Goal: Task Accomplishment & Management: Manage account settings

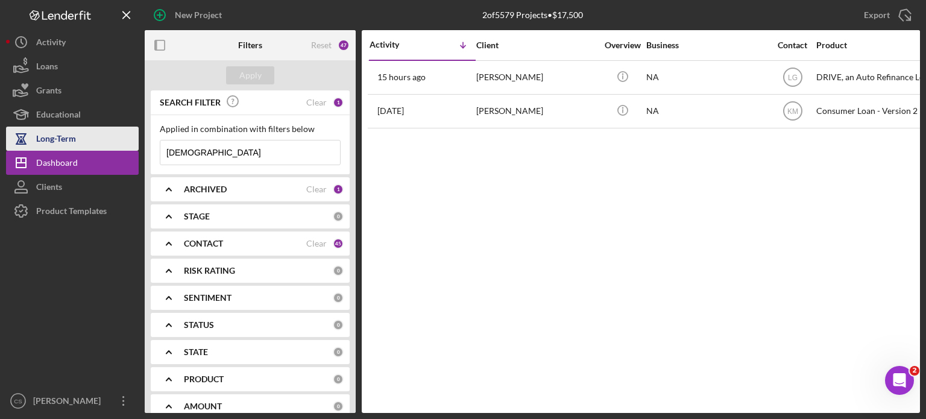
drag, startPoint x: 209, startPoint y: 152, endPoint x: 105, endPoint y: 148, distance: 103.8
click at [105, 148] on div "New Project 2 of 5579 Projects • $17,500 hudman Export Icon/Export Filters Rese…" at bounding box center [463, 206] width 914 height 413
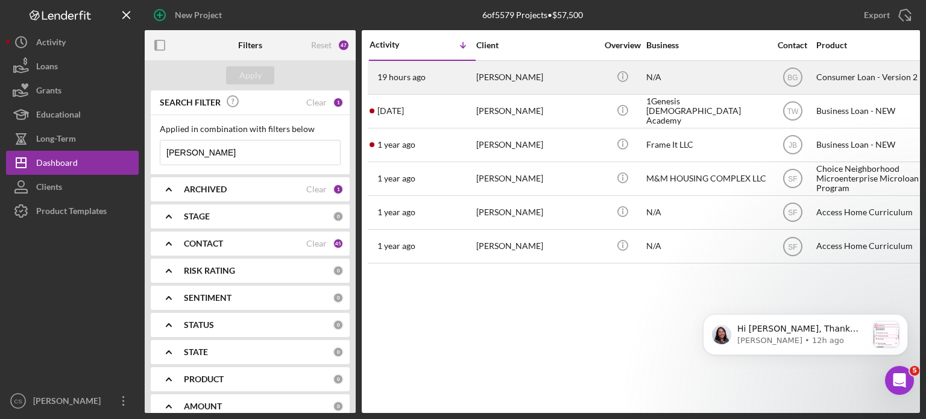
type input "michelle"
click at [407, 77] on time "19 hours ago" at bounding box center [401, 77] width 48 height 10
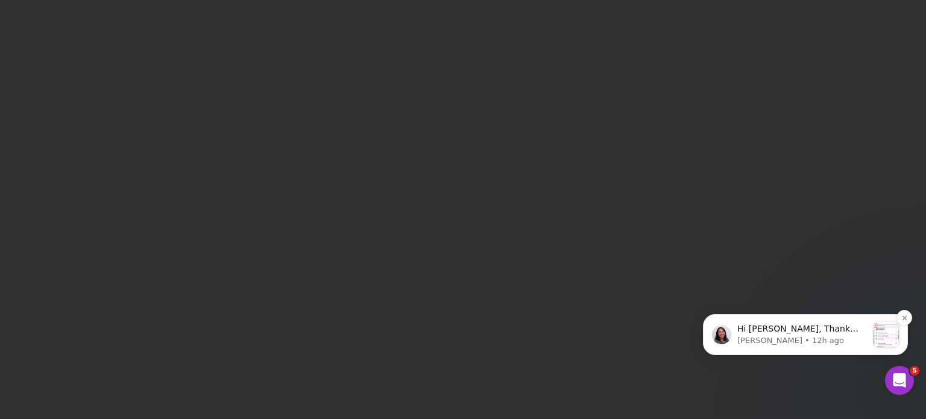
click at [807, 336] on p "Christina • 12h ago" at bounding box center [802, 340] width 130 height 11
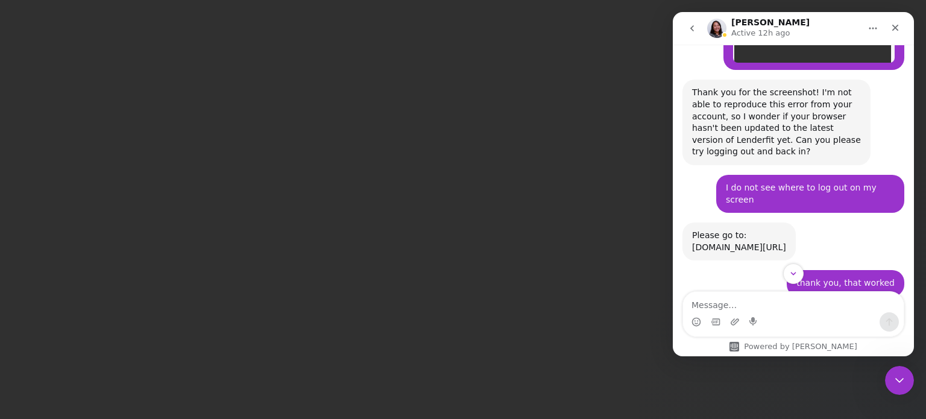
scroll to position [1289, 0]
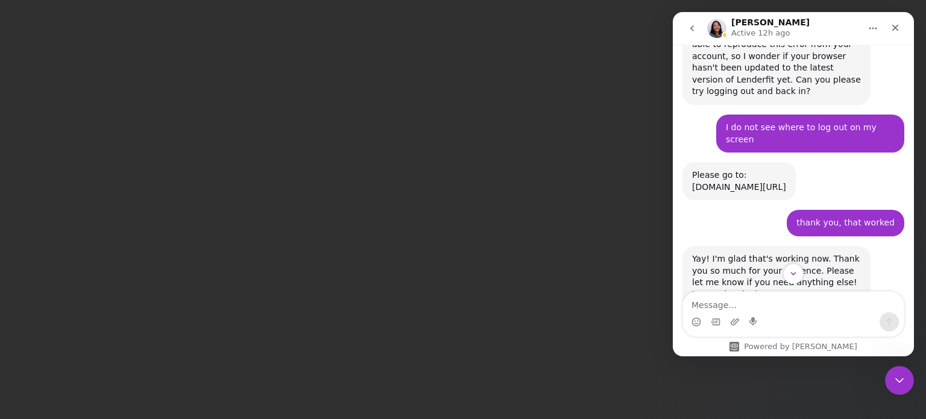
drag, startPoint x: 788, startPoint y: 125, endPoint x: 686, endPoint y: 133, distance: 102.2
click at [686, 162] on div "Please go to: app.lenderfit.io/signout Allison • 22h ago" at bounding box center [738, 181] width 113 height 38
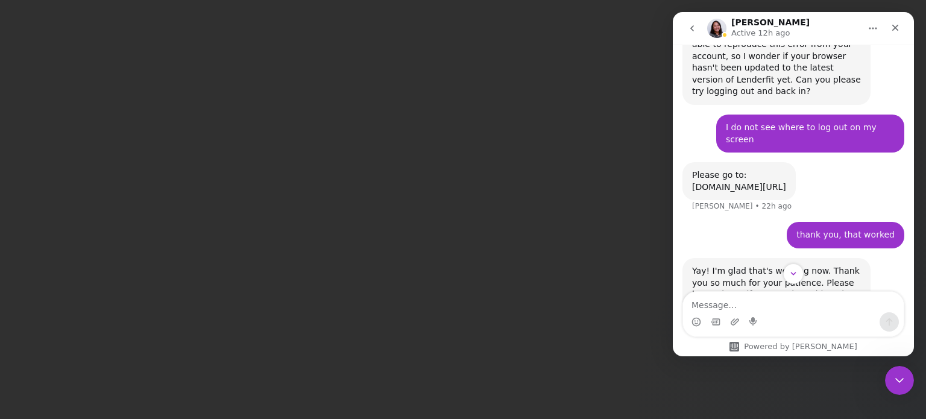
scroll to position [1, 0]
copy div "app.lenderfit.io/signout"
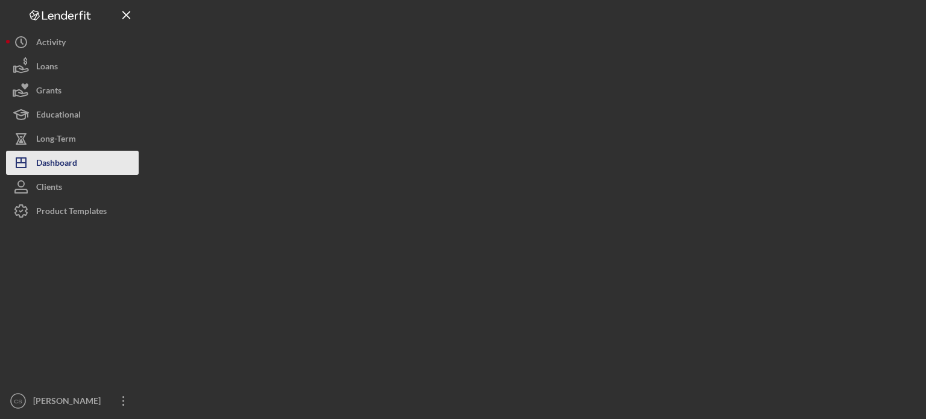
click at [56, 165] on div "Dashboard" at bounding box center [56, 164] width 41 height 27
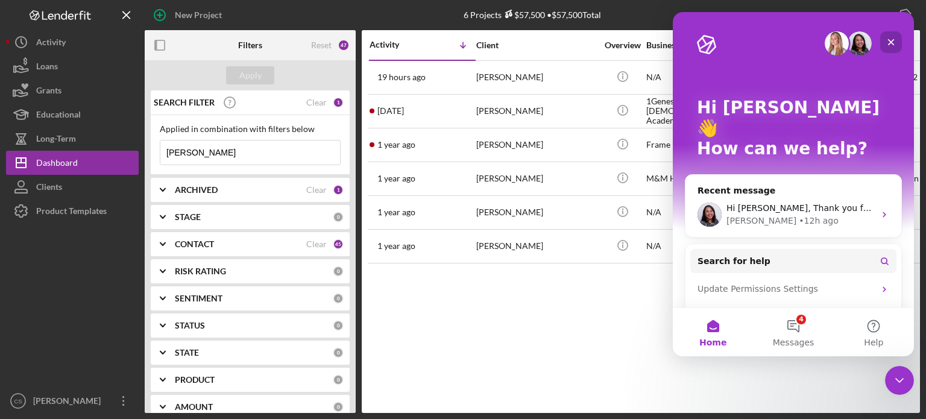
click at [889, 40] on icon "Close" at bounding box center [891, 42] width 7 height 7
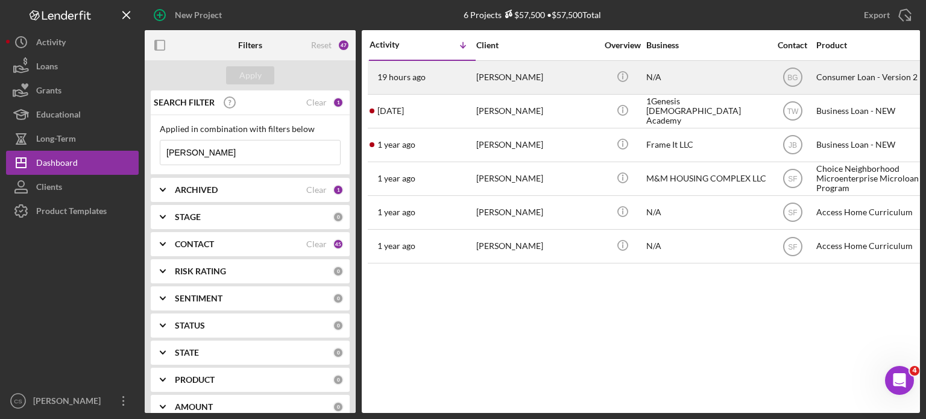
click at [388, 74] on time "19 hours ago" at bounding box center [401, 77] width 48 height 10
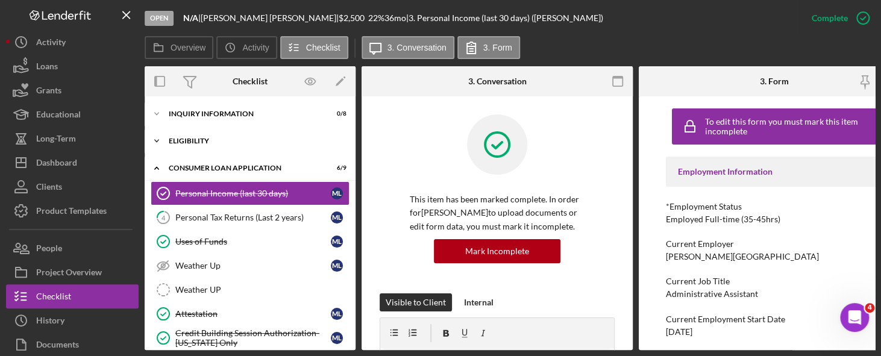
click at [157, 143] on icon "Icon/Expander" at bounding box center [157, 141] width 24 height 24
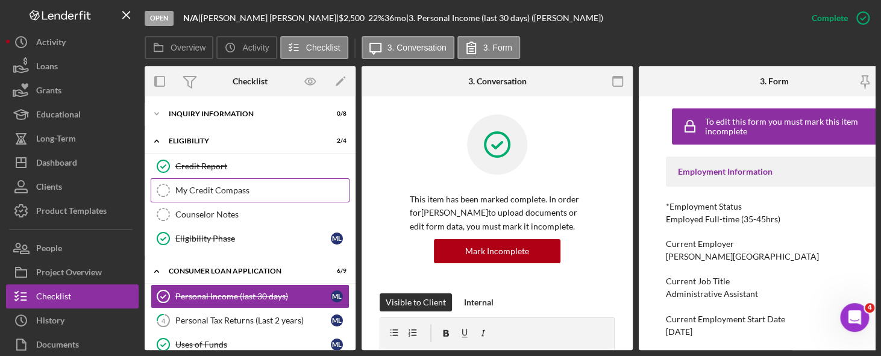
click at [176, 188] on div "My Credit Compass" at bounding box center [262, 191] width 174 height 10
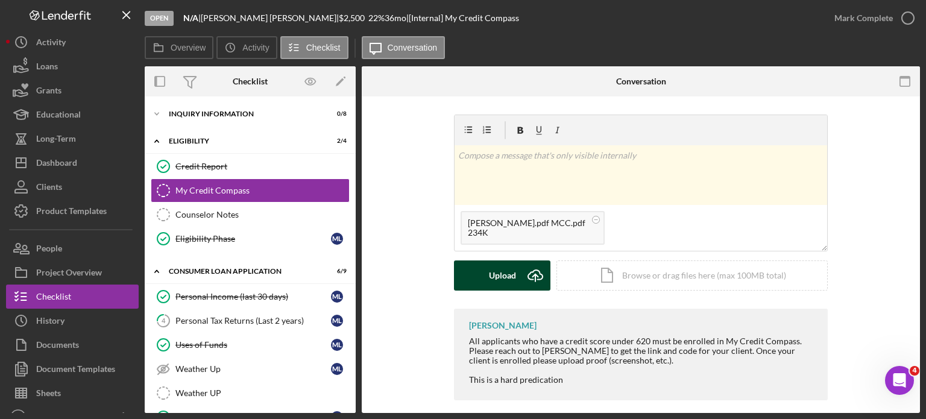
click at [533, 272] on icon "Icon/Upload" at bounding box center [535, 275] width 30 height 30
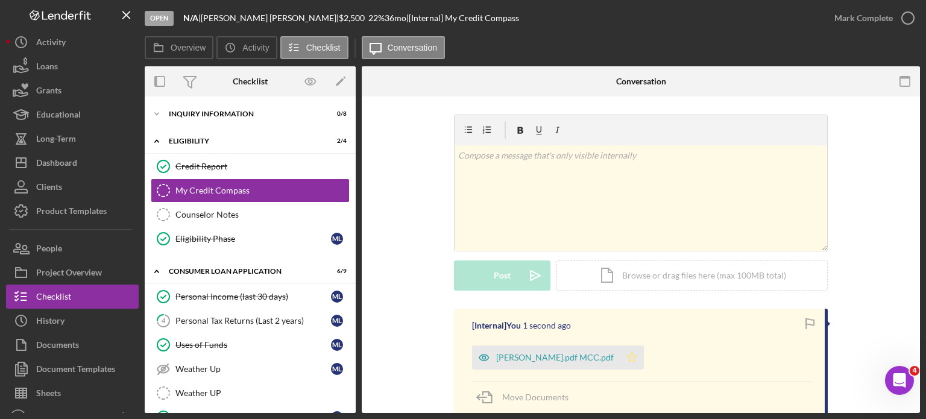
click at [644, 359] on icon "Icon/Star" at bounding box center [632, 357] width 24 height 24
click at [902, 17] on icon "button" at bounding box center [908, 18] width 30 height 30
